Goal: Task Accomplishment & Management: Manage account settings

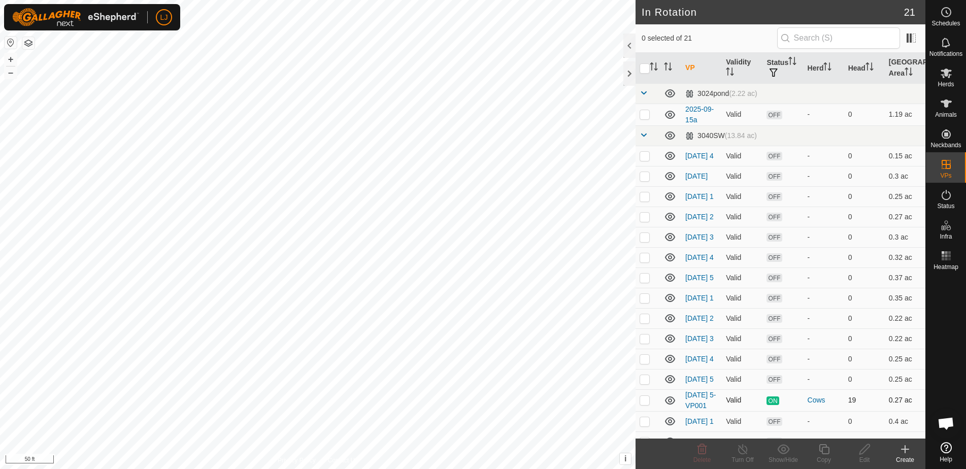
click at [646, 404] on p-checkbox at bounding box center [645, 400] width 10 height 8
checkbox input "true"
click at [824, 450] on icon at bounding box center [824, 449] width 13 height 12
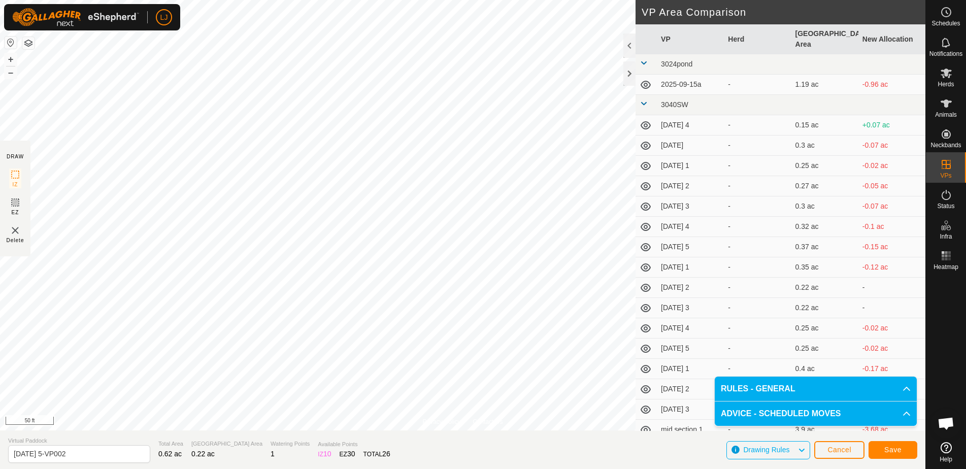
click at [888, 450] on span "Save" at bounding box center [893, 450] width 17 height 8
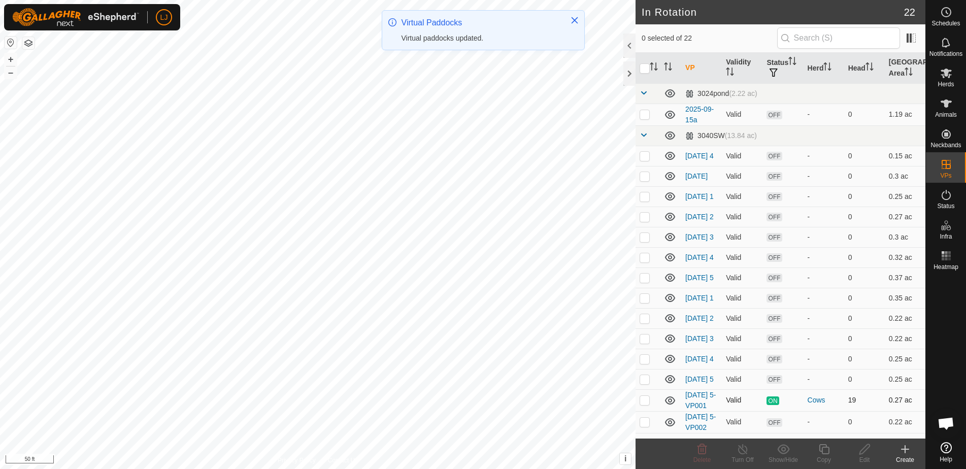
click at [644, 404] on p-checkbox at bounding box center [645, 400] width 10 height 8
checkbox input "true"
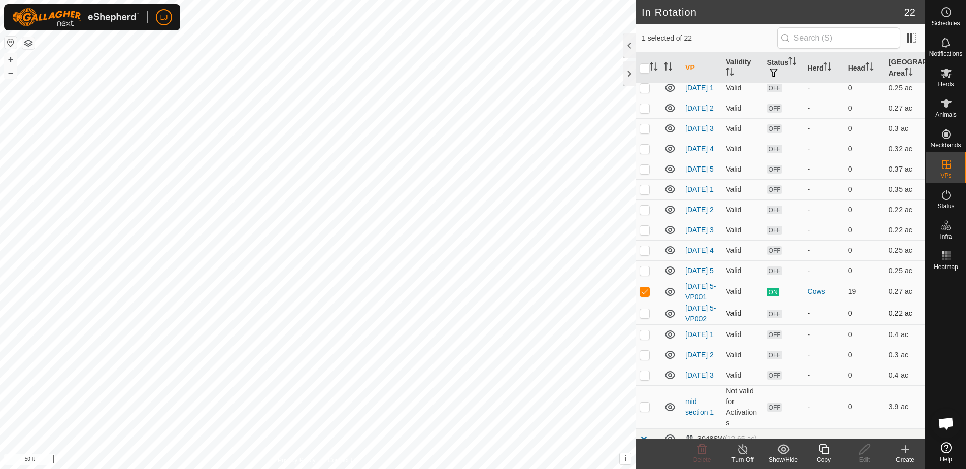
scroll to position [109, 0]
click at [649, 317] on p-checkbox at bounding box center [645, 313] width 10 height 8
click at [641, 317] on p-checkbox at bounding box center [645, 313] width 10 height 8
checkbox input "true"
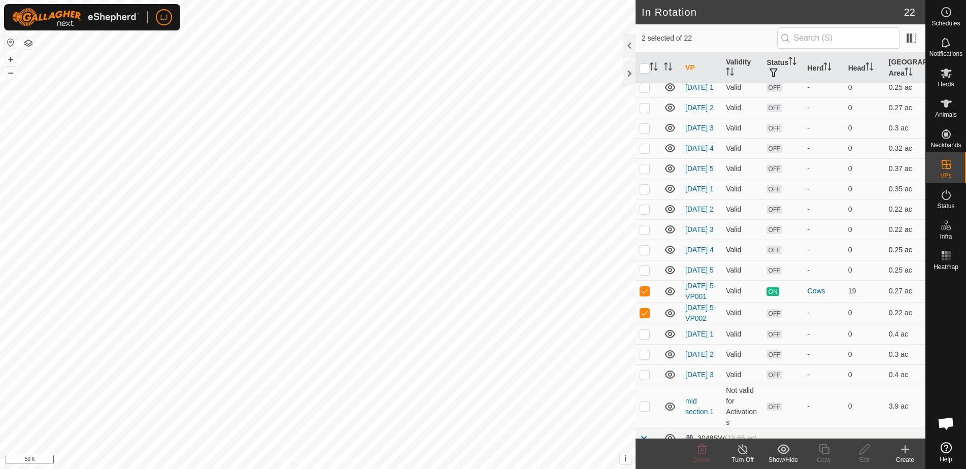
click at [644, 254] on p-checkbox at bounding box center [645, 250] width 10 height 8
checkbox input "true"
click at [644, 274] on p-checkbox at bounding box center [645, 270] width 10 height 8
checkbox input "true"
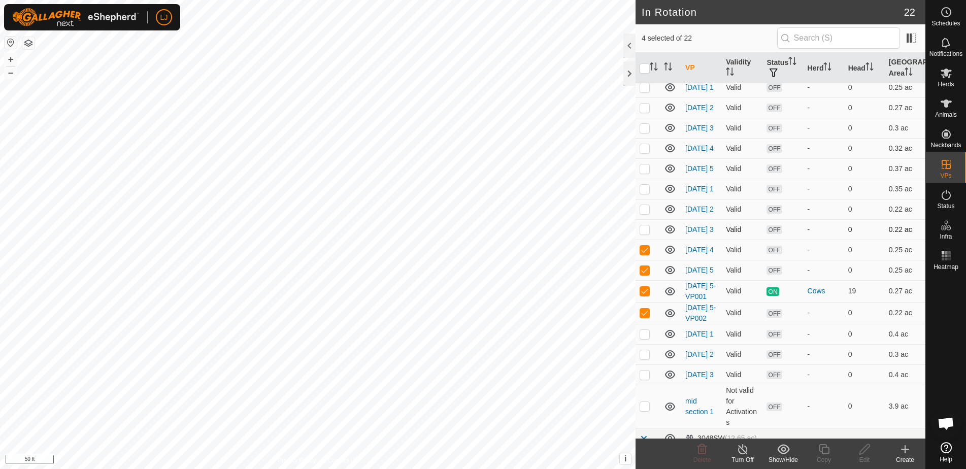
checkbox input "false"
click at [643, 295] on p-checkbox at bounding box center [645, 291] width 10 height 8
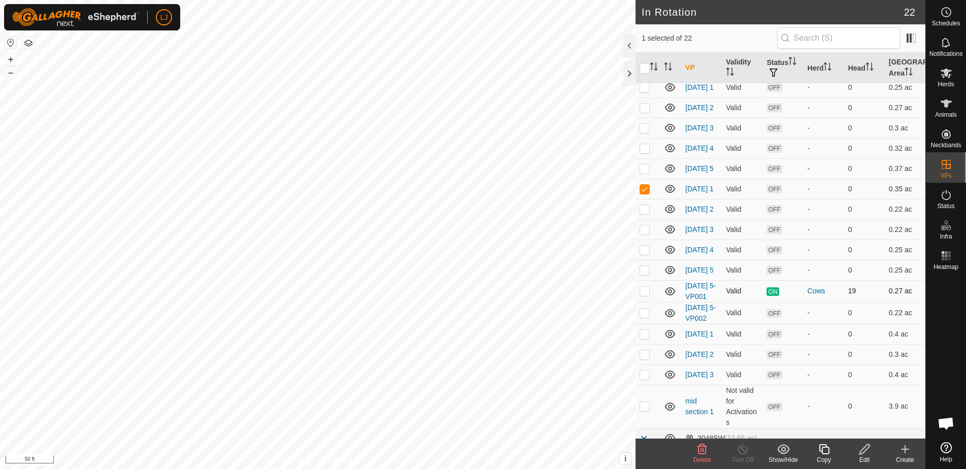
checkbox input "true"
click at [646, 193] on p-checkbox at bounding box center [645, 189] width 10 height 8
checkbox input "false"
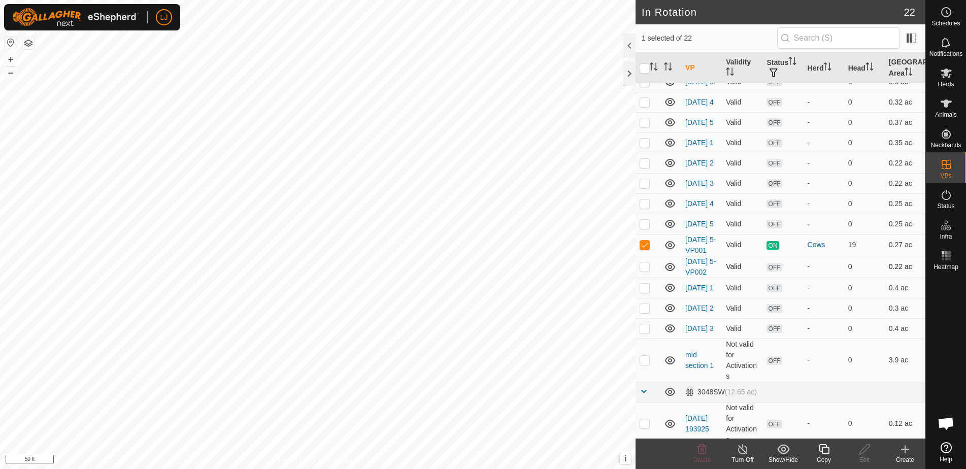
scroll to position [157, 0]
click at [649, 269] on p-checkbox at bounding box center [645, 265] width 10 height 8
checkbox input "false"
click at [642, 254] on td at bounding box center [648, 244] width 24 height 22
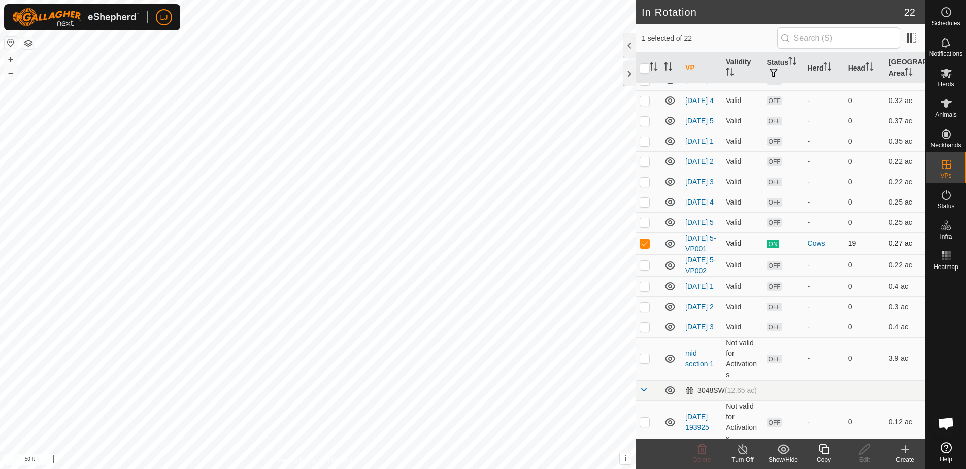
checkbox input "false"
click at [644, 269] on p-checkbox at bounding box center [645, 265] width 10 height 8
checkbox input "true"
click at [821, 449] on icon at bounding box center [824, 449] width 13 height 12
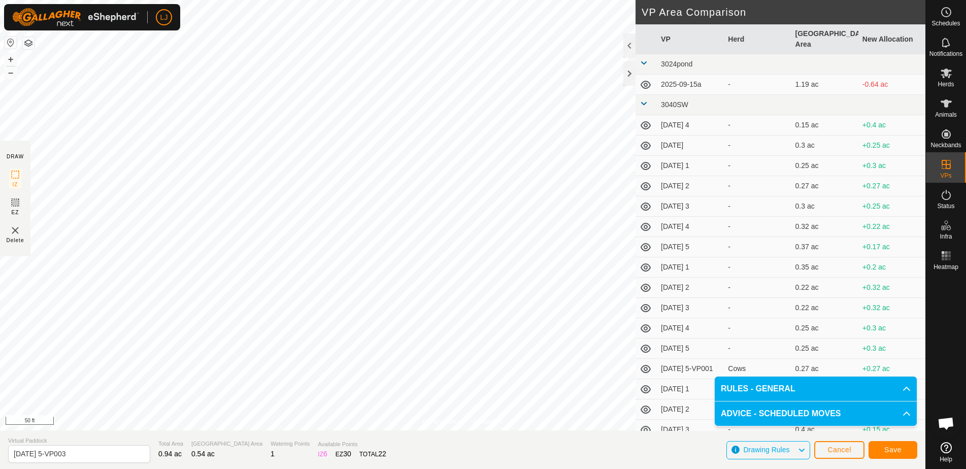
click at [896, 453] on span "Save" at bounding box center [893, 450] width 17 height 8
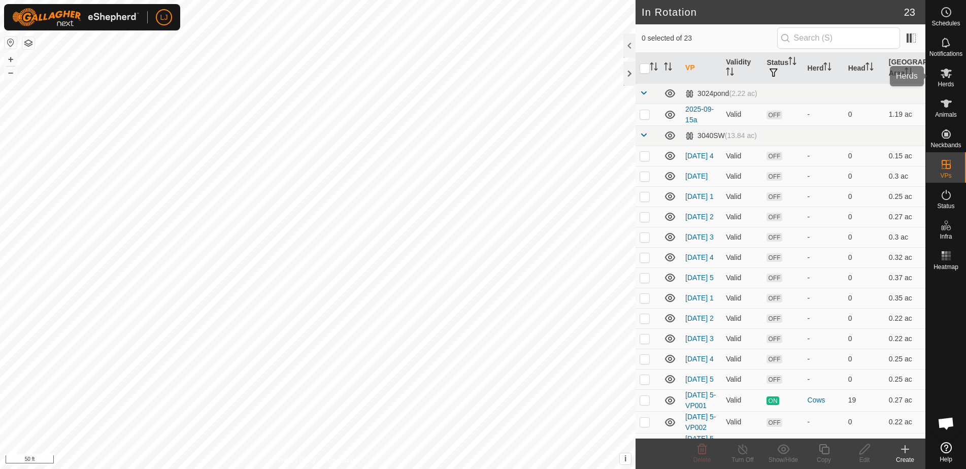
click at [946, 78] on icon at bounding box center [947, 73] width 12 height 12
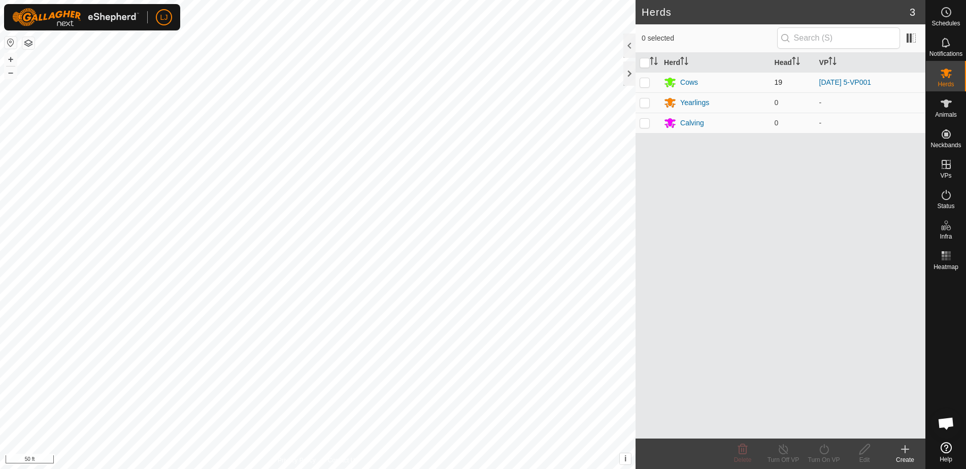
click at [645, 84] on p-checkbox at bounding box center [645, 82] width 10 height 8
checkbox input "true"
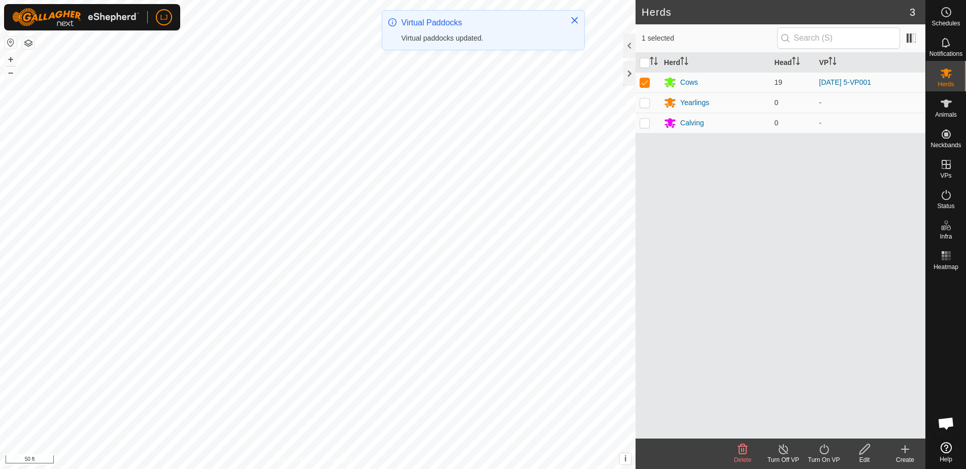
click at [820, 452] on icon at bounding box center [824, 449] width 13 height 12
click at [818, 429] on link "Now" at bounding box center [854, 427] width 101 height 20
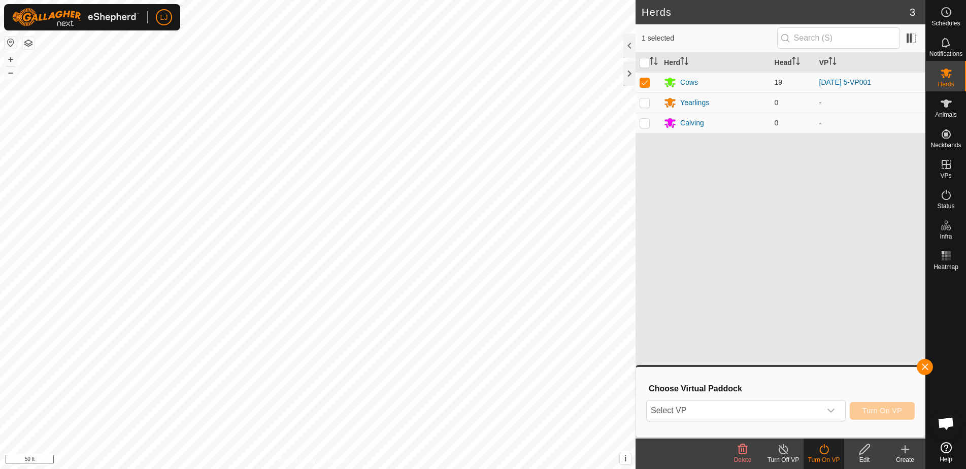
click at [771, 422] on div "Select VP Turn On VP" at bounding box center [780, 411] width 269 height 24
click at [769, 417] on span "Select VP" at bounding box center [734, 411] width 174 height 20
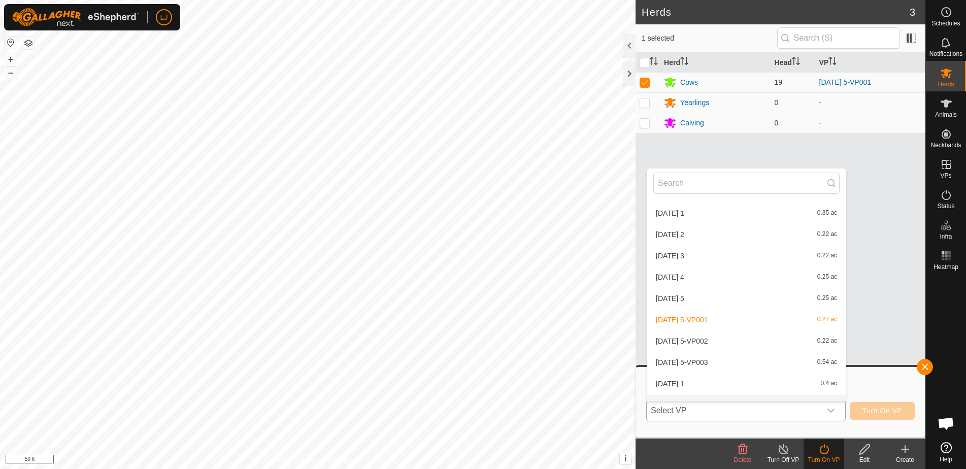
scroll to position [214, 0]
click at [723, 357] on li "[DATE] 5-VP003 0.54 ac" at bounding box center [747, 361] width 199 height 20
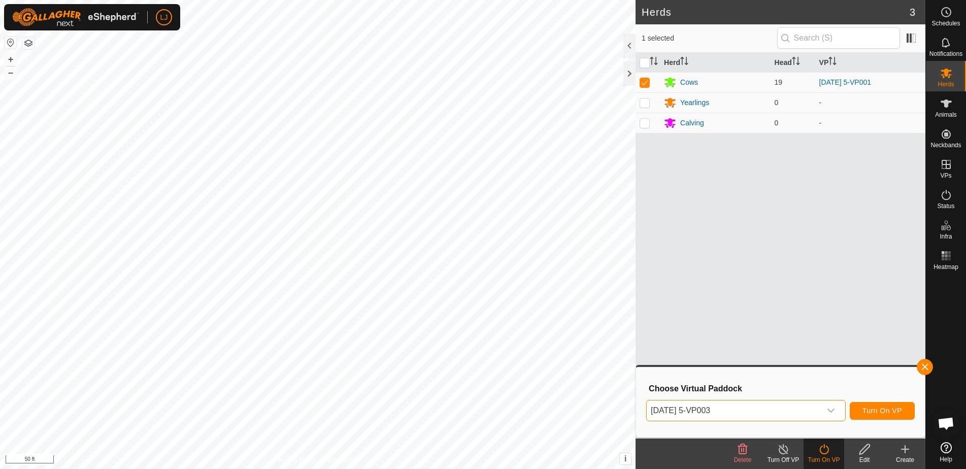
click at [880, 412] on span "Turn On VP" at bounding box center [883, 411] width 40 height 8
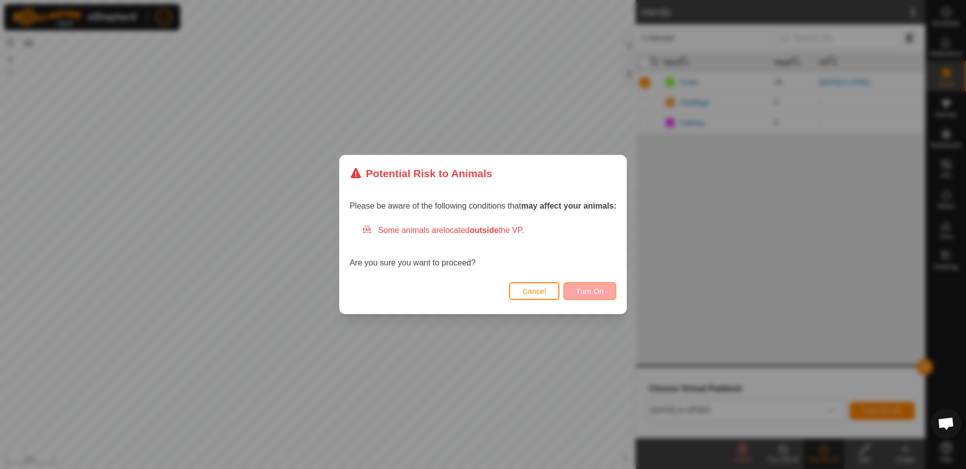
click at [575, 287] on button "Turn On" at bounding box center [590, 291] width 53 height 18
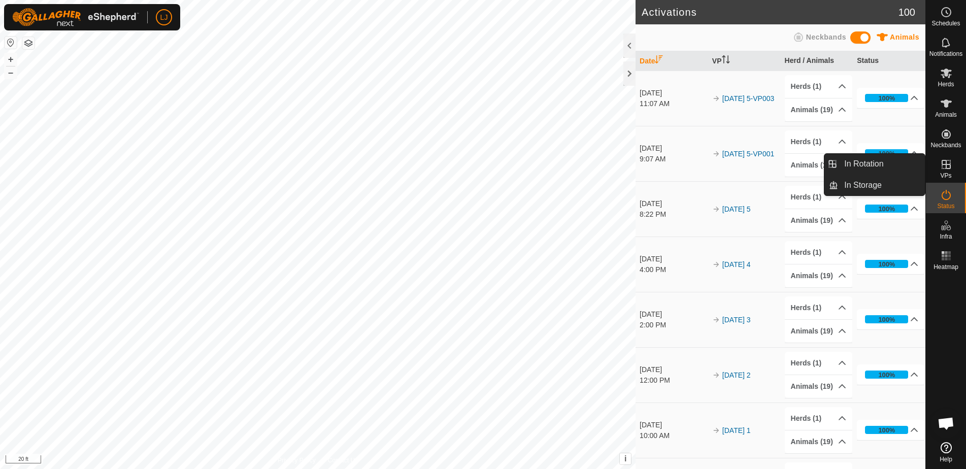
click at [948, 171] on es-virtualpaddocks-svg-icon at bounding box center [947, 164] width 18 height 16
click at [867, 163] on link "In Rotation" at bounding box center [881, 164] width 87 height 20
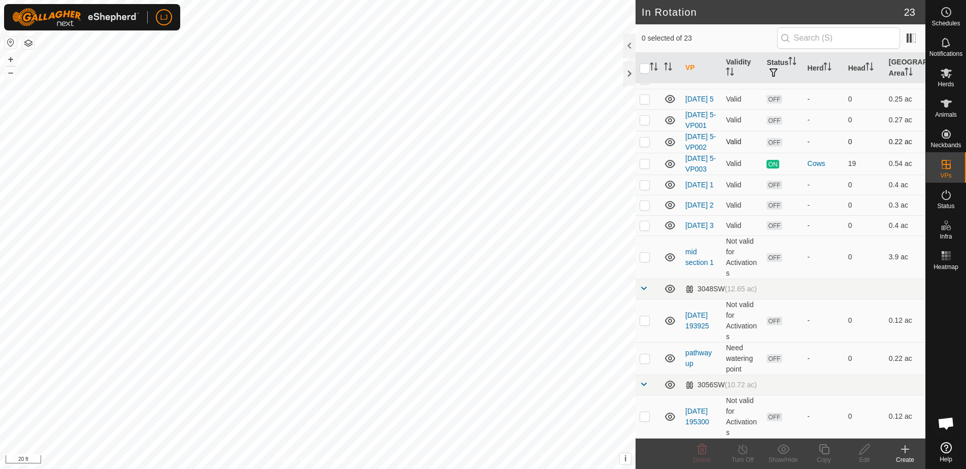
scroll to position [336, 0]
click at [649, 159] on p-checkbox at bounding box center [645, 163] width 10 height 8
checkbox input "true"
click at [824, 450] on icon at bounding box center [824, 449] width 13 height 12
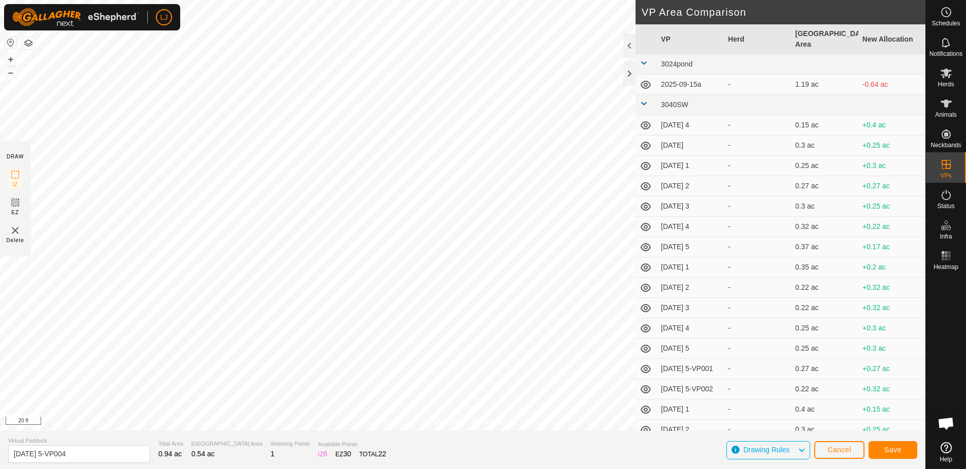
click at [897, 450] on span "Save" at bounding box center [893, 450] width 17 height 8
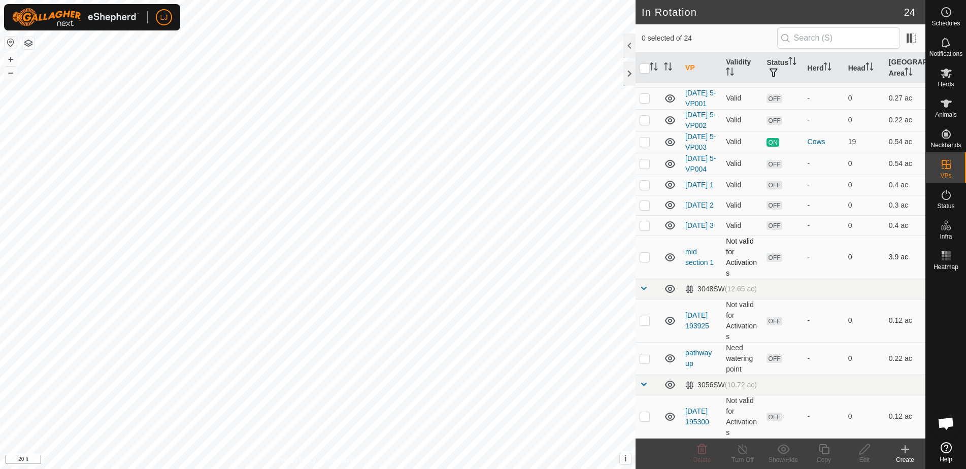
scroll to position [368, 0]
click at [649, 158] on td at bounding box center [648, 164] width 24 height 22
checkbox input "true"
click at [946, 75] on icon at bounding box center [946, 74] width 11 height 10
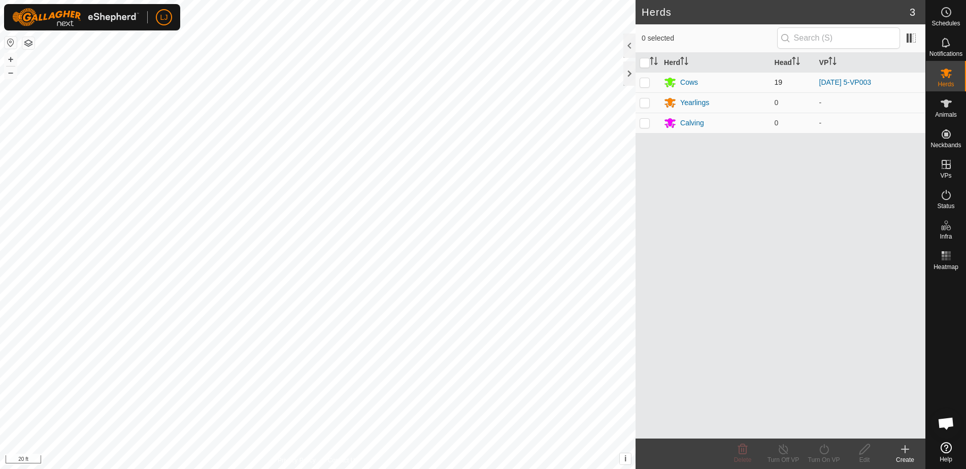
click at [646, 79] on p-checkbox at bounding box center [645, 82] width 10 height 8
checkbox input "true"
click at [822, 460] on div "Turn On VP" at bounding box center [824, 460] width 41 height 9
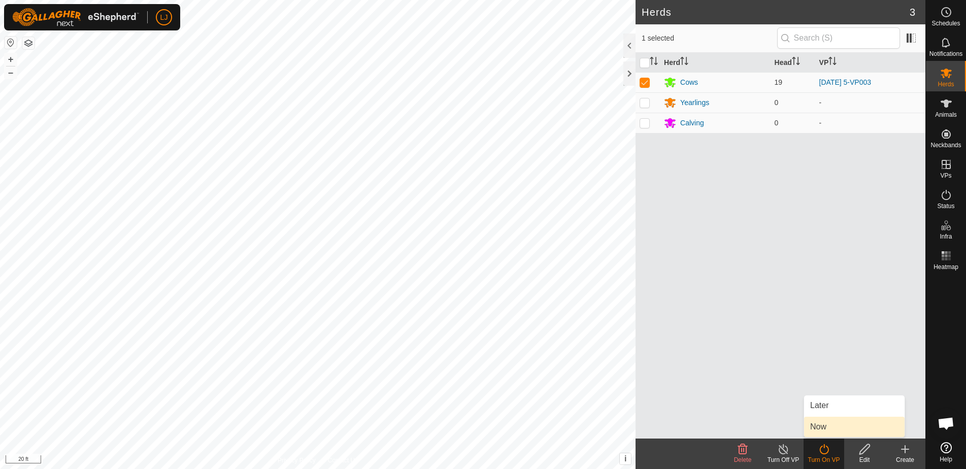
click at [843, 429] on link "Now" at bounding box center [854, 427] width 101 height 20
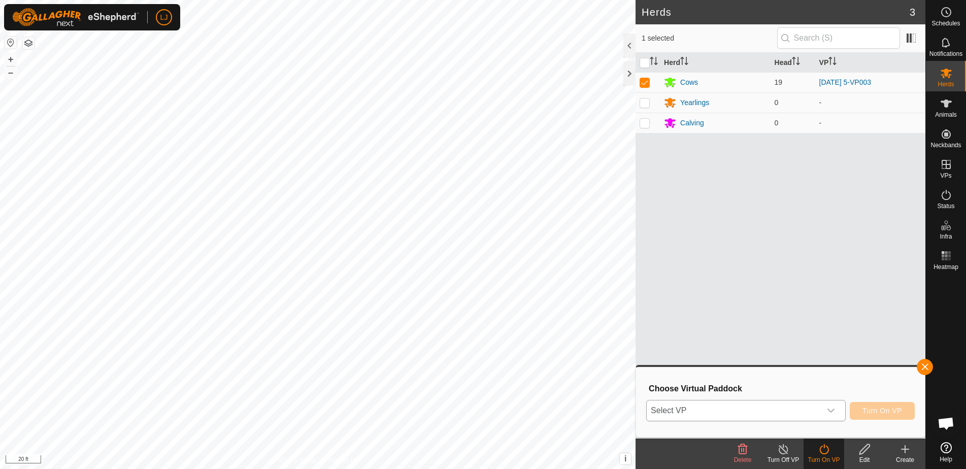
click at [746, 415] on span "Select VP" at bounding box center [734, 411] width 174 height 20
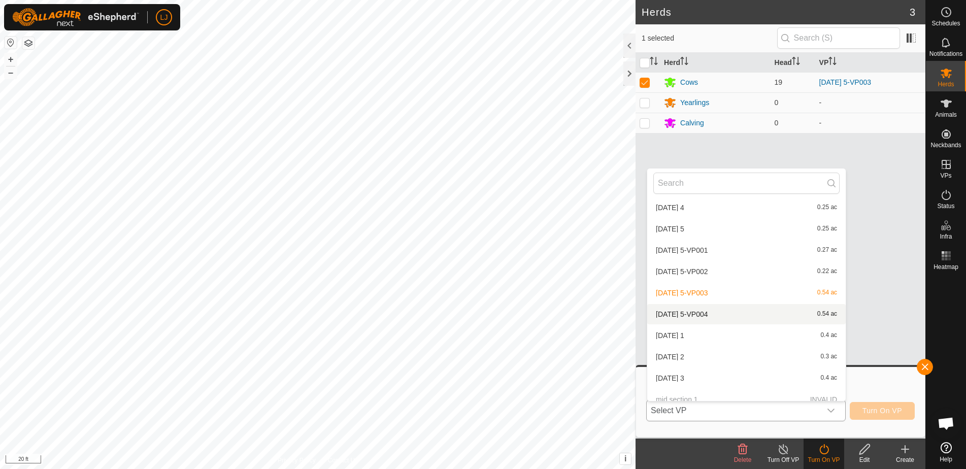
scroll to position [281, 0]
click at [738, 312] on li "2025-09-18 5-VP004 0.54 ac" at bounding box center [747, 315] width 199 height 20
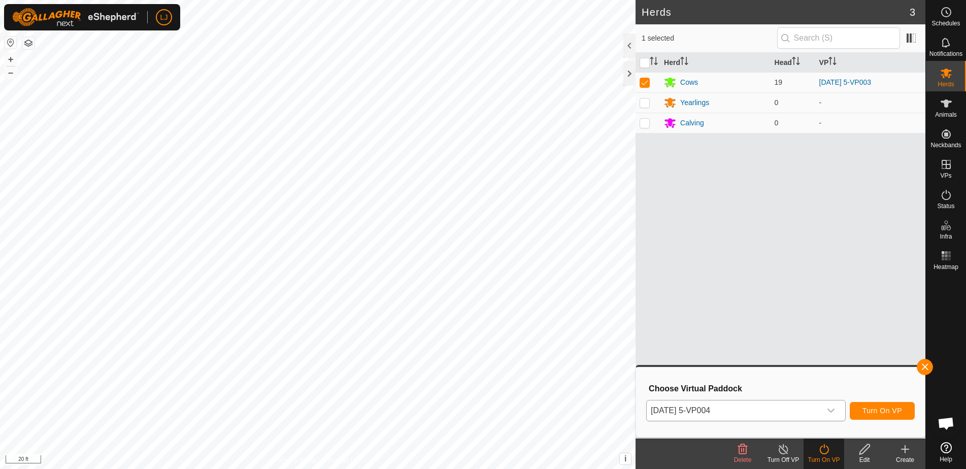
click at [872, 409] on span "Turn On VP" at bounding box center [883, 411] width 40 height 8
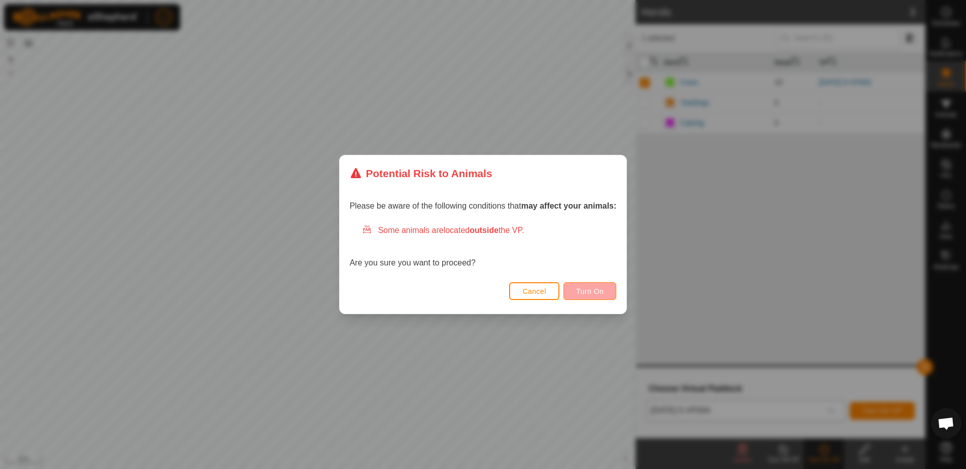
click at [587, 289] on span "Turn On" at bounding box center [589, 291] width 27 height 8
